Goal: Book appointment/travel/reservation

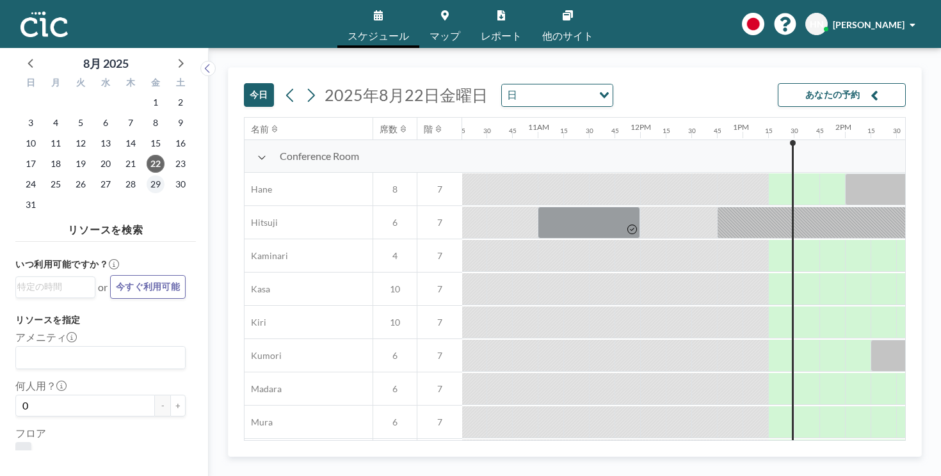
scroll to position [0, 1081]
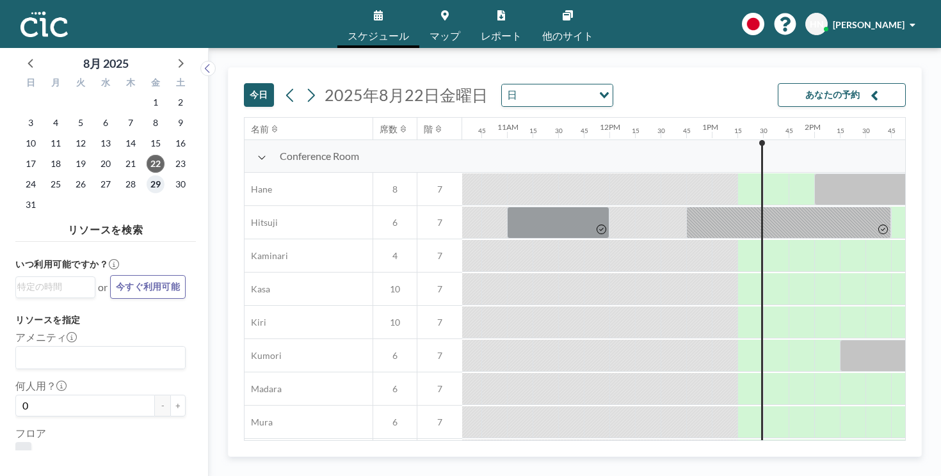
click at [147, 175] on span "29" at bounding box center [156, 184] width 18 height 18
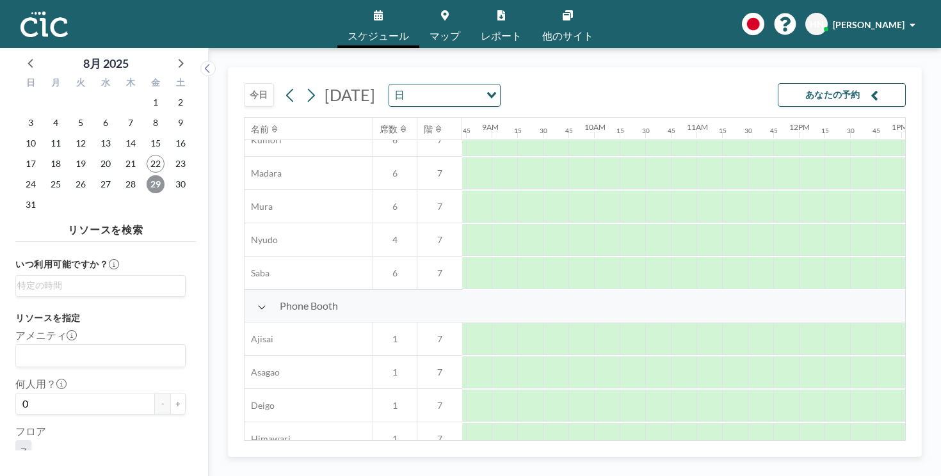
scroll to position [0, 892]
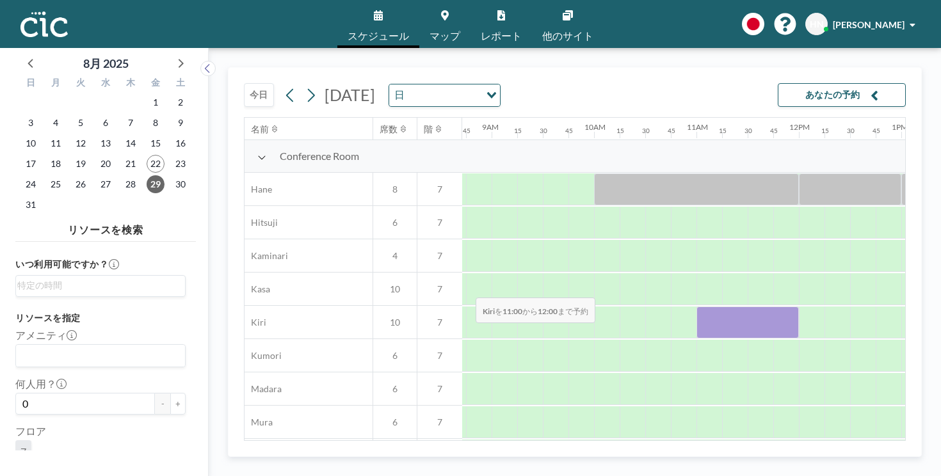
drag, startPoint x: 409, startPoint y: 266, endPoint x: 472, endPoint y: 267, distance: 62.7
click at [696, 307] on div at bounding box center [747, 323] width 102 height 32
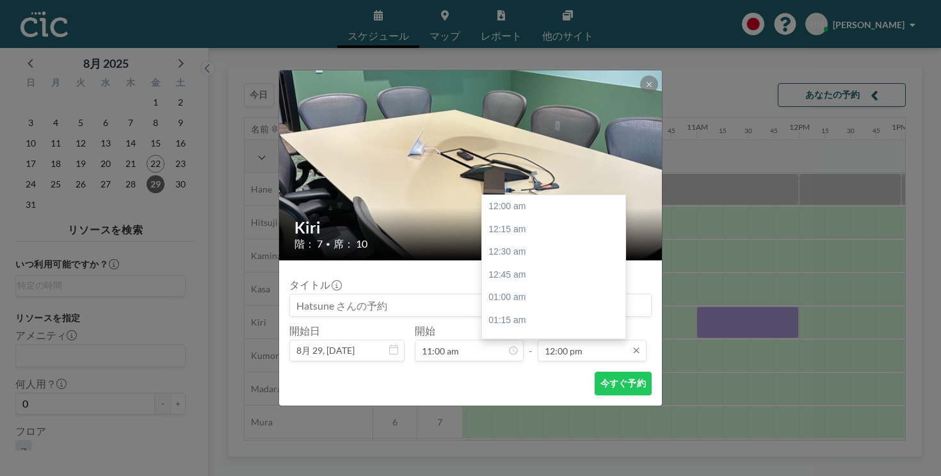
scroll to position [980, 0]
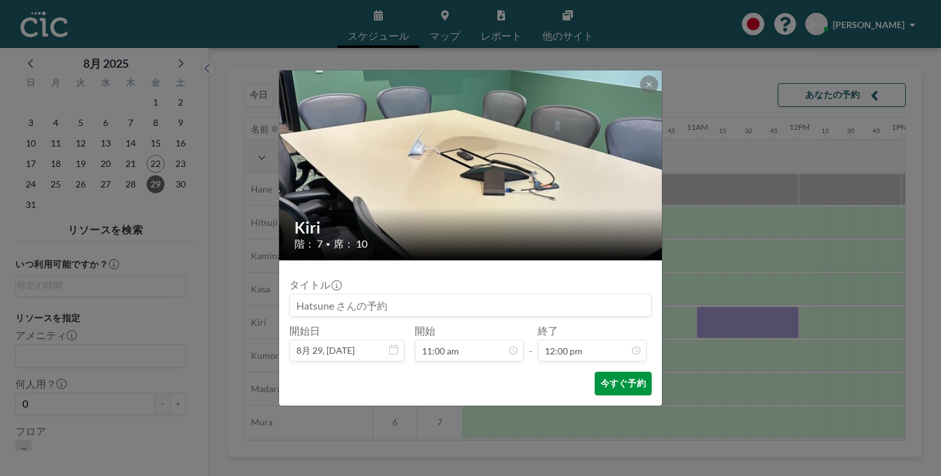
click at [596, 372] on button "今すぐ予約" at bounding box center [623, 384] width 57 height 24
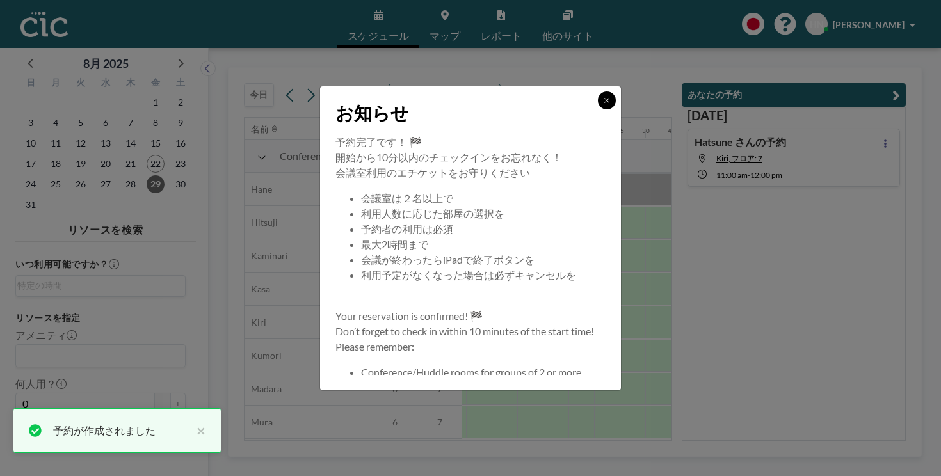
click at [598, 109] on button at bounding box center [607, 101] width 18 height 18
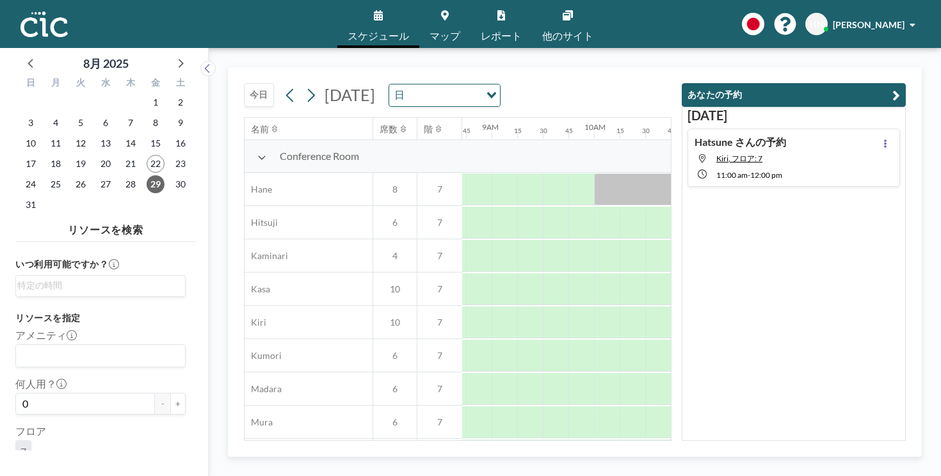
click at [449, 13] on icon at bounding box center [445, 15] width 8 height 10
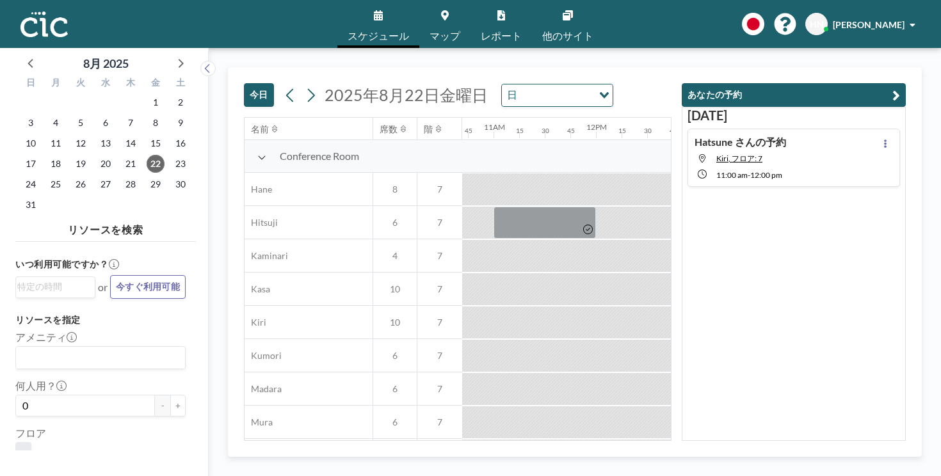
scroll to position [0, 1102]
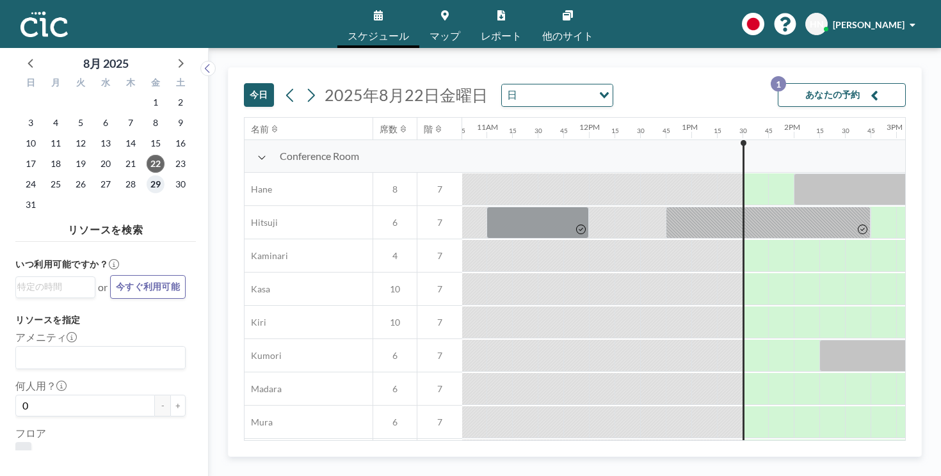
click at [147, 175] on span "29" at bounding box center [156, 184] width 18 height 18
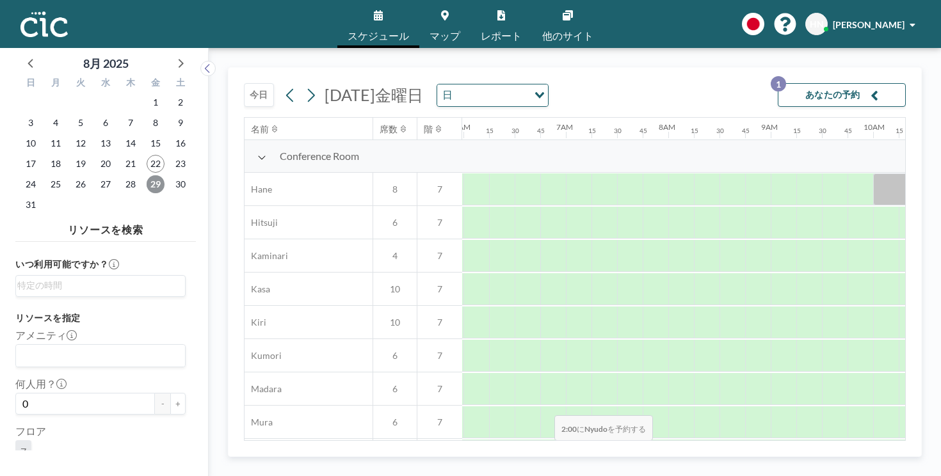
scroll to position [0, 644]
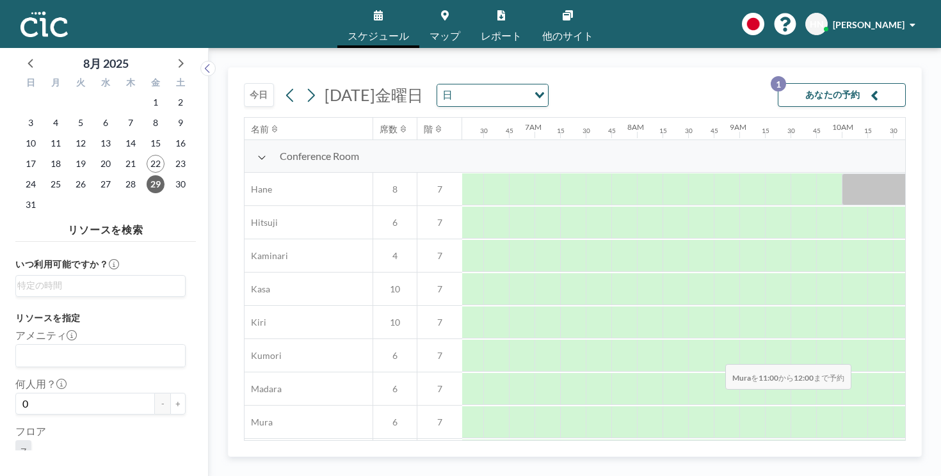
drag, startPoint x: 659, startPoint y: 340, endPoint x: 721, endPoint y: 334, distance: 62.4
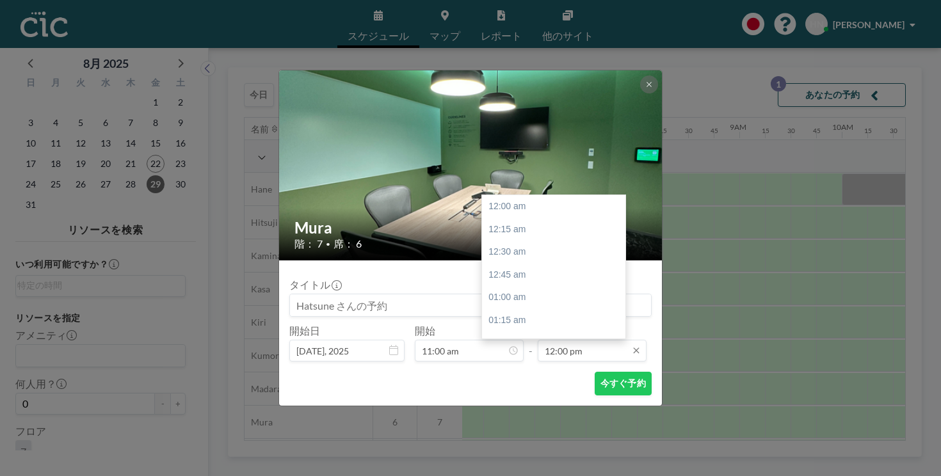
scroll to position [980, 0]
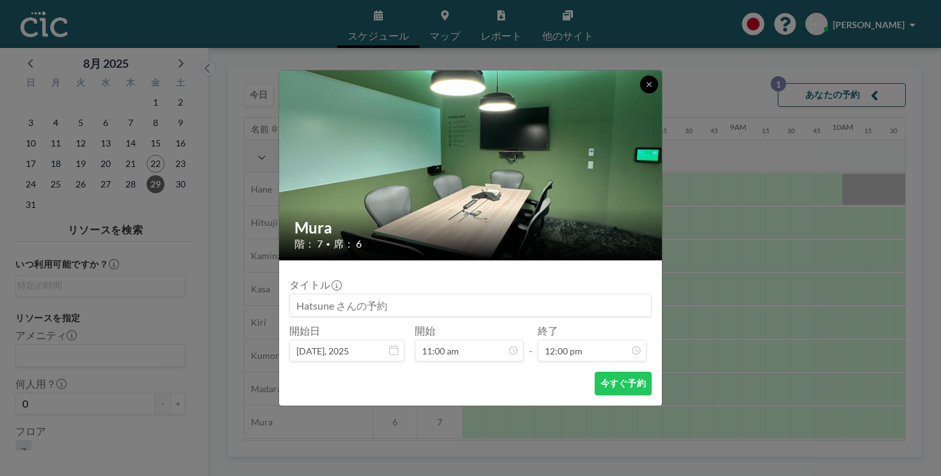
click at [645, 88] on icon at bounding box center [649, 85] width 8 height 8
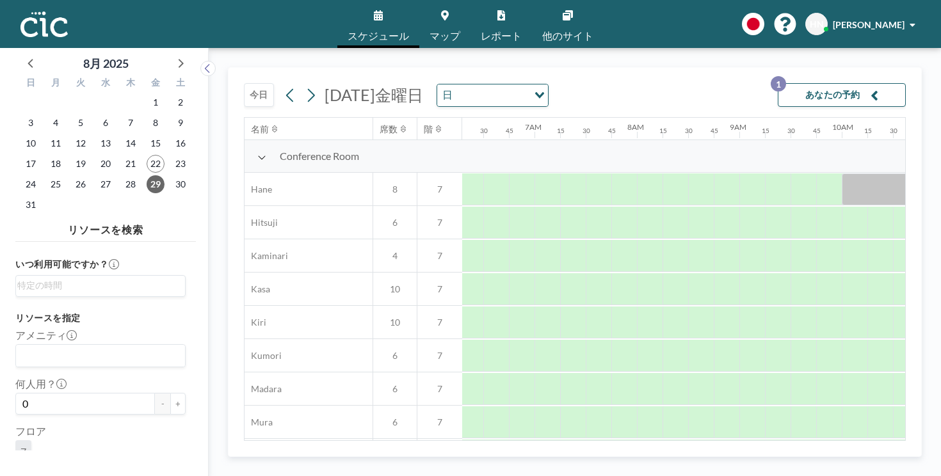
click at [449, 21] on link "マップ" at bounding box center [444, 24] width 51 height 48
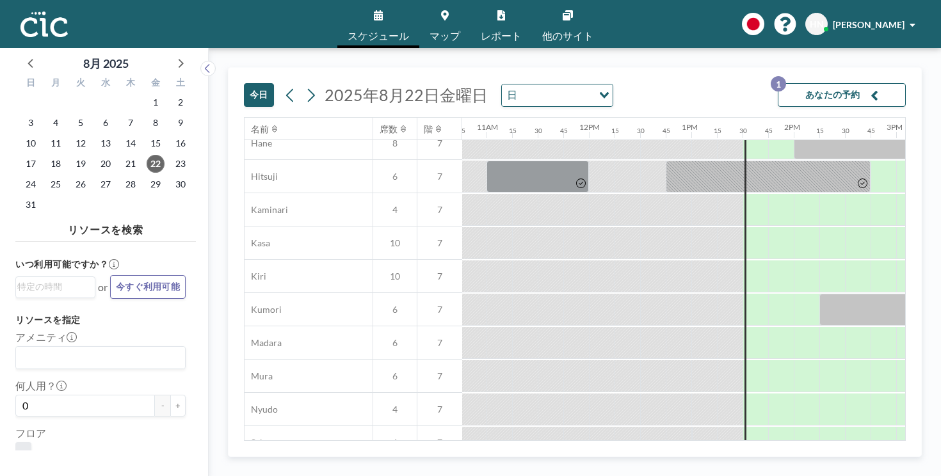
scroll to position [46, 1111]
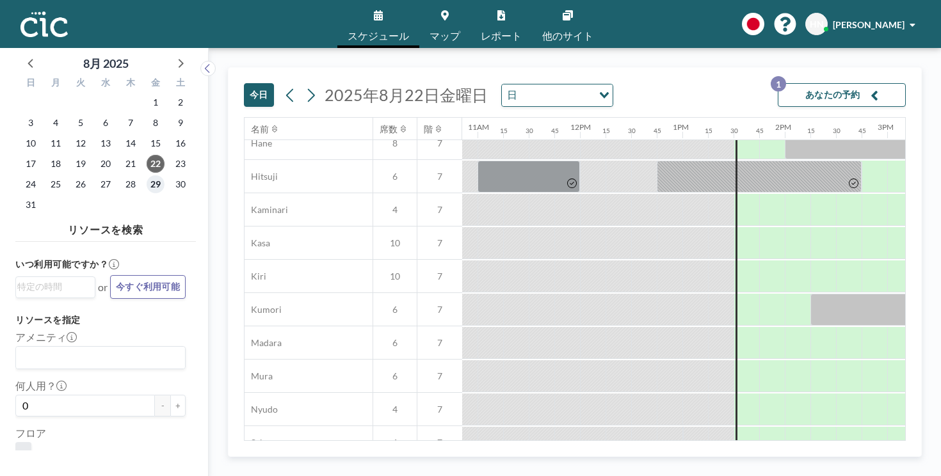
click at [147, 175] on span "29" at bounding box center [156, 184] width 18 height 18
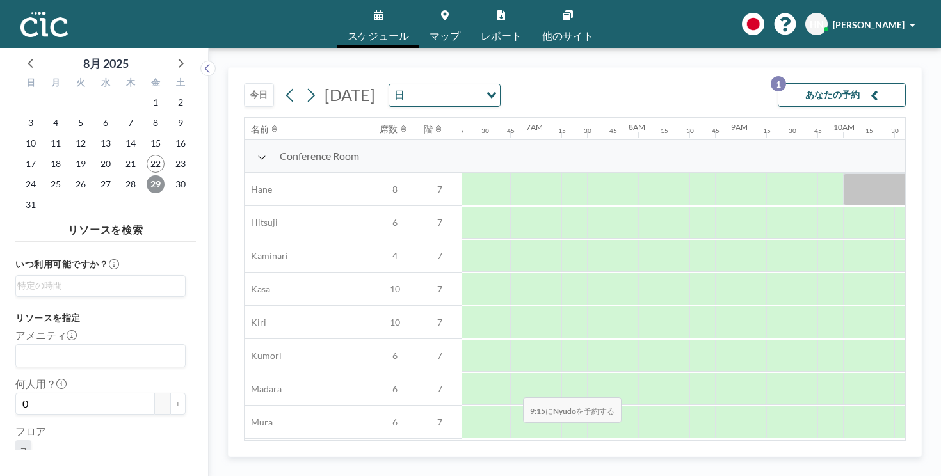
scroll to position [0, 644]
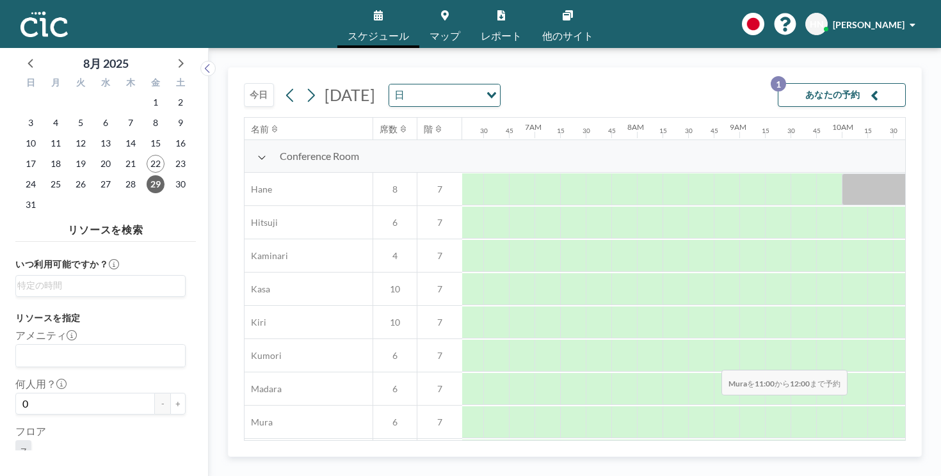
drag, startPoint x: 657, startPoint y: 344, endPoint x: 719, endPoint y: 340, distance: 62.2
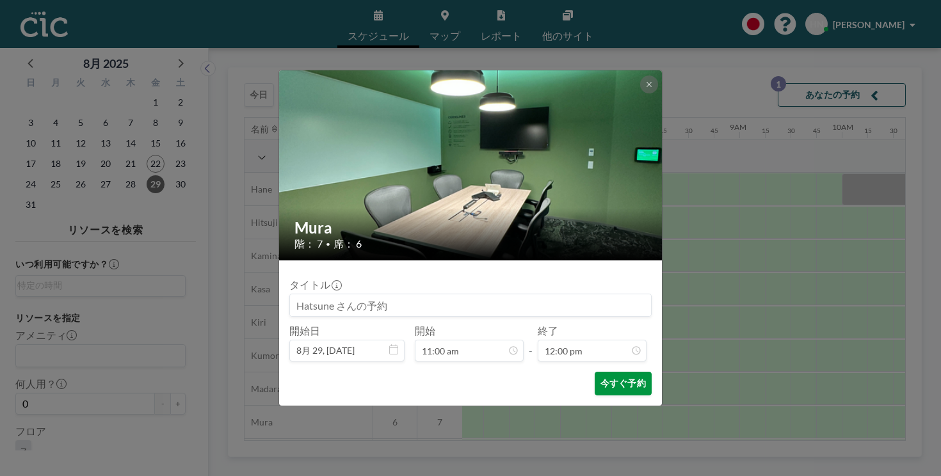
click at [598, 372] on button "今すぐ予約" at bounding box center [623, 384] width 57 height 24
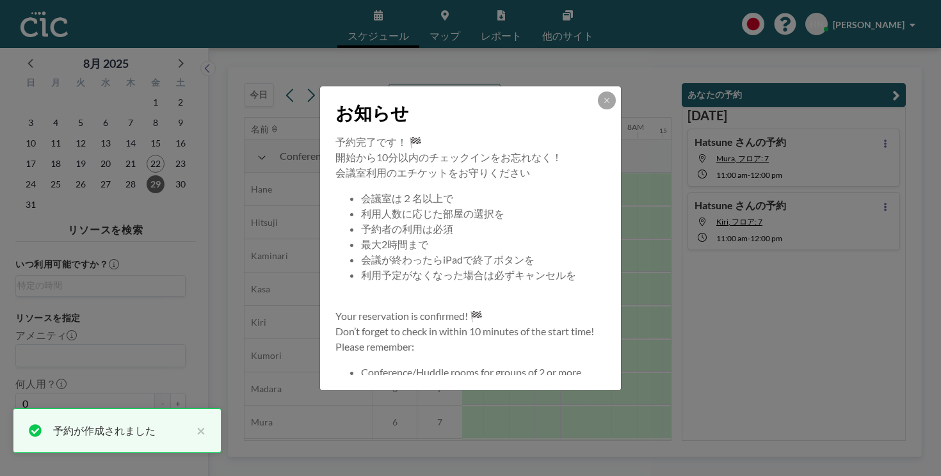
click at [680, 266] on div "お知らせ 予約完了です！ 🏁 開始から10分以内のチェックインをお忘れなく！ 会議室利用のエチケットをお守りください 会議室は２名以上で 利用人数に応じた部屋…" at bounding box center [470, 238] width 941 height 476
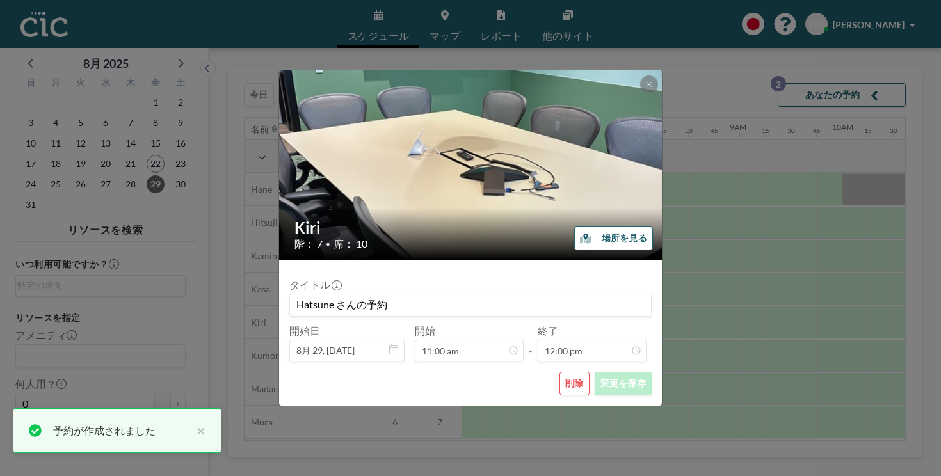
scroll to position [980, 0]
click at [559, 372] on button "削除" at bounding box center [574, 384] width 30 height 24
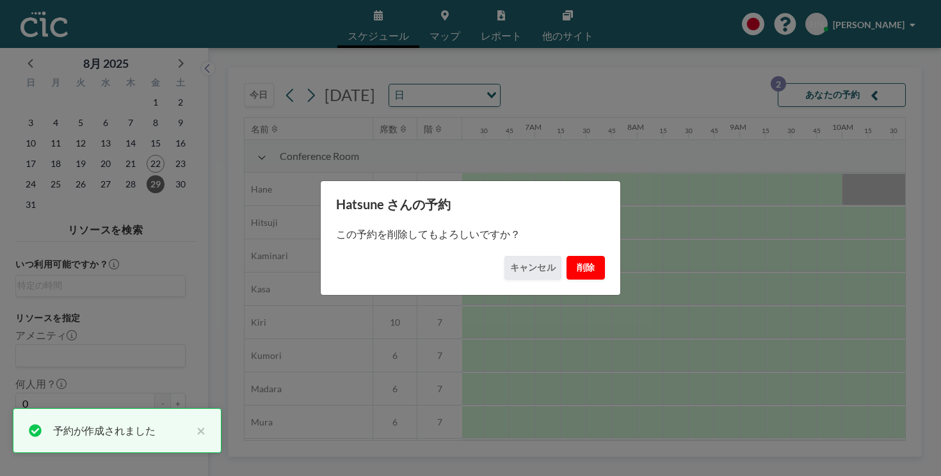
click at [566, 259] on button "削除" at bounding box center [585, 268] width 38 height 24
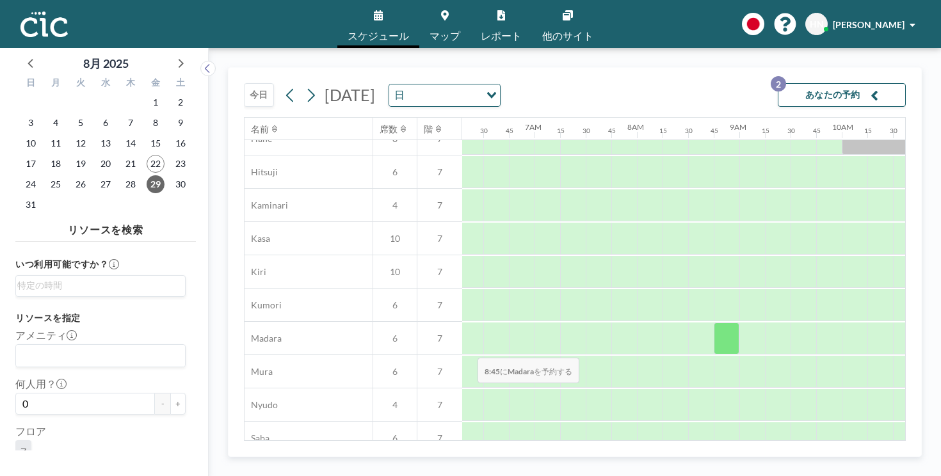
scroll to position [56, 644]
